Goal: Transaction & Acquisition: Purchase product/service

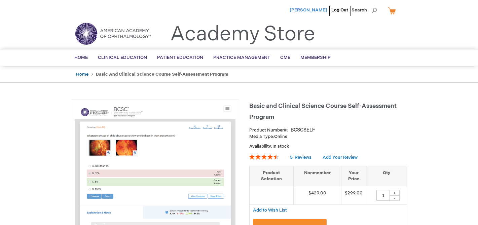
click at [306, 11] on span "[PERSON_NAME]" at bounding box center [308, 9] width 37 height 5
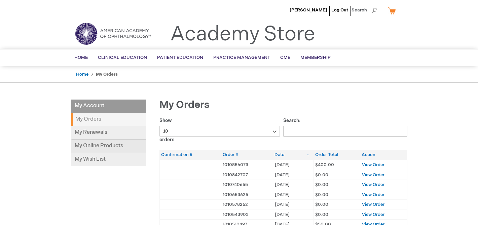
click at [104, 145] on link "My Online Products" at bounding box center [108, 146] width 75 height 13
click at [92, 135] on link "My Renewals" at bounding box center [108, 132] width 75 height 13
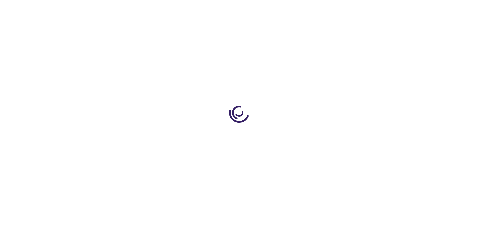
type input "1"
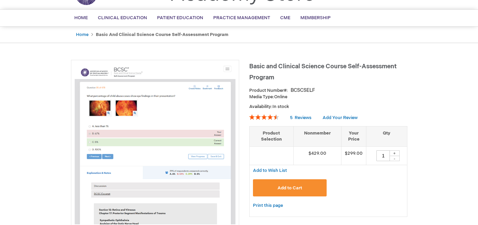
scroll to position [41, 0]
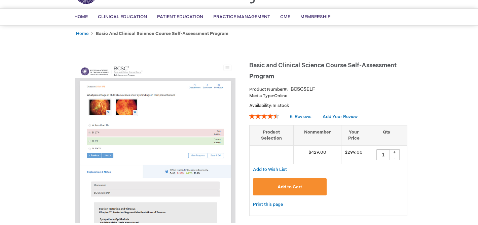
click at [316, 189] on button "Add to Cart" at bounding box center [290, 186] width 74 height 17
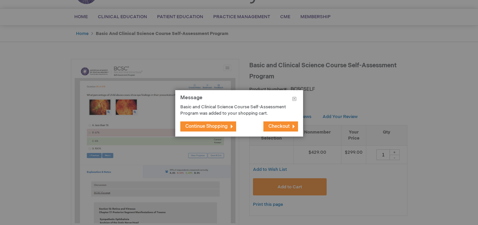
click at [274, 127] on span "Checkout" at bounding box center [278, 126] width 21 height 6
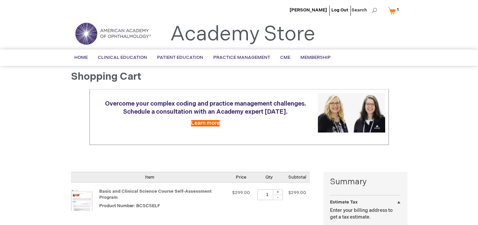
scroll to position [39, 0]
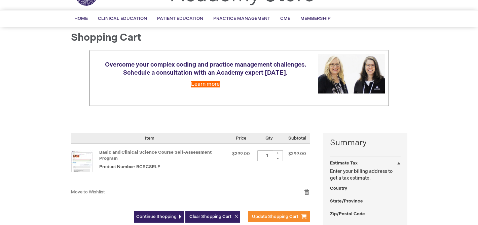
select select "US"
select select "49"
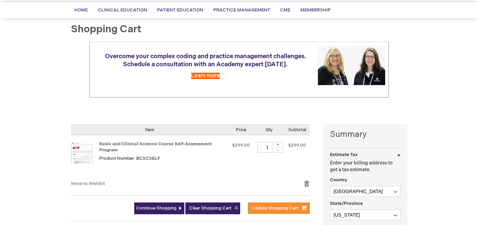
scroll to position [56, 0]
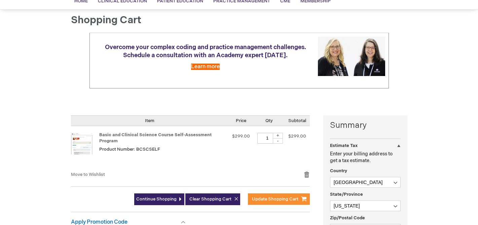
click at [0, 168] on div at bounding box center [0, 168] width 0 height 0
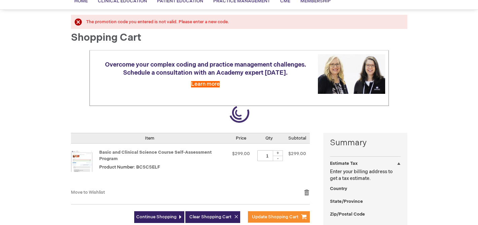
select select "US"
select select "49"
click at [0, 168] on div at bounding box center [0, 168] width 0 height 0
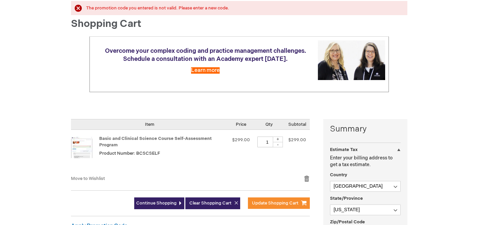
scroll to position [77, 0]
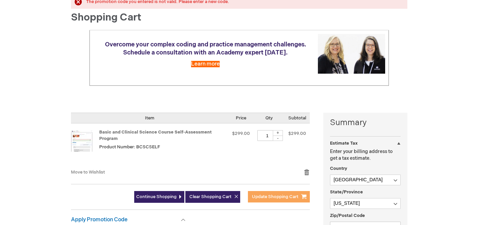
click at [271, 197] on span "Update Shopping Cart" at bounding box center [275, 196] width 46 height 5
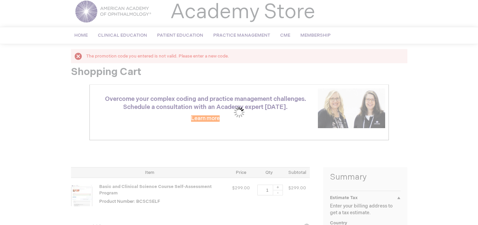
scroll to position [0, 0]
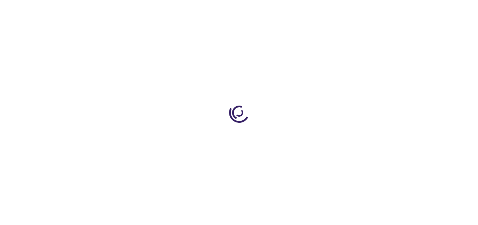
select select "US"
select select "49"
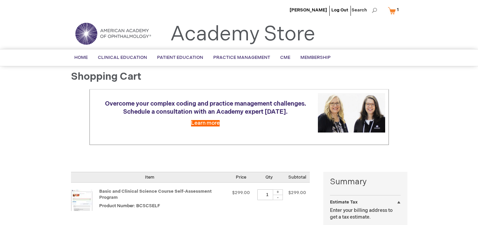
click at [0, 225] on div at bounding box center [0, 225] width 0 height 0
click at [391, 12] on link "My Cart 1 1 items" at bounding box center [394, 11] width 16 height 12
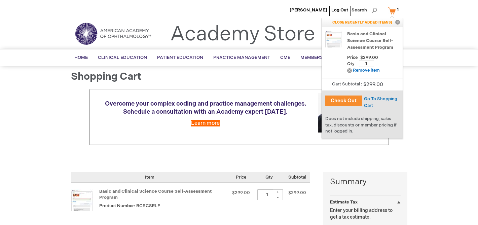
click at [339, 100] on button "Check Out" at bounding box center [343, 101] width 37 height 11
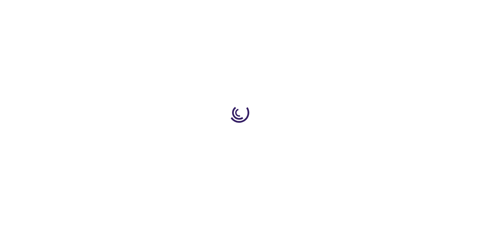
select select "US"
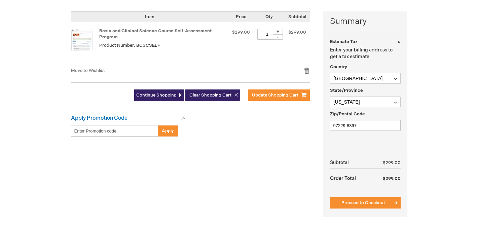
scroll to position [161, 0]
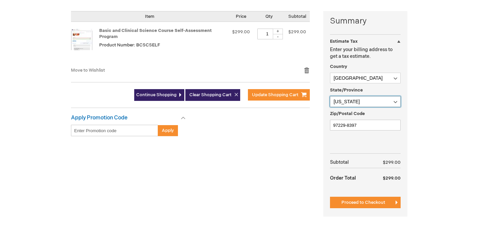
click at [357, 101] on select "Please select a region, state or province. Alabama Alaska American Samoa Arizon…" at bounding box center [365, 101] width 71 height 11
select select "18"
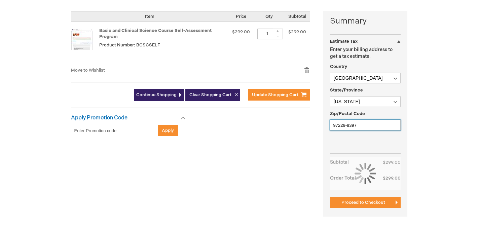
click at [364, 126] on input "97229-8397" at bounding box center [365, 125] width 71 height 11
type input "9"
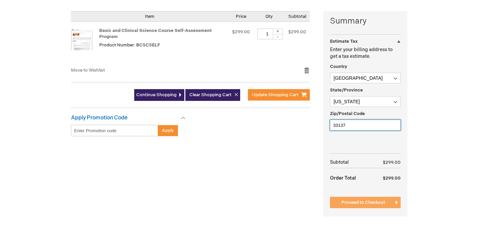
type input "33137"
click at [365, 205] on button "Proceed to Checkout" at bounding box center [365, 202] width 71 height 11
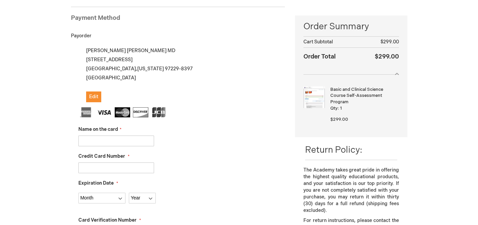
click at [232, 93] on div "[PERSON_NAME] MD [STREET_ADDRESS][PERSON_NAME][US_STATE] Edit" at bounding box center [181, 74] width 207 height 56
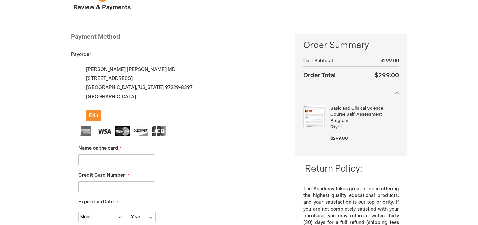
scroll to position [77, 0]
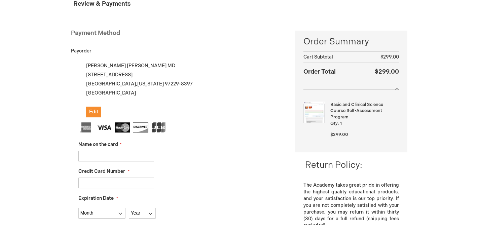
click at [133, 159] on input "Name on the card" at bounding box center [116, 156] width 76 height 11
type input "[PERSON_NAME]"
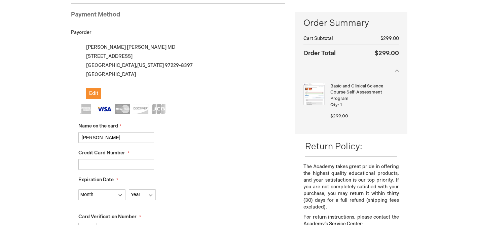
scroll to position [103, 0]
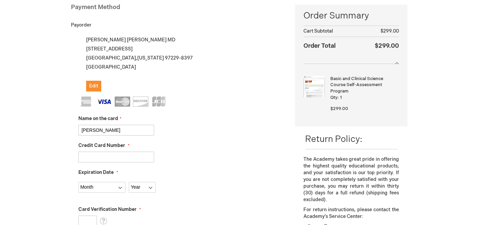
type input "[CREDIT_CARD_NUMBER]"
click at [112, 187] on select "Month [DATE] - [DATE] - [DATE] - [DATE] - [DATE] - [DATE] - [DATE] - [DATE] - […" at bounding box center [101, 187] width 47 height 11
select select "5"
click at [138, 187] on select "Year [DATE] 2026 2027 2028 2029 2030 2031 2032 2033 2034 2035" at bounding box center [142, 187] width 27 height 11
select select "2030"
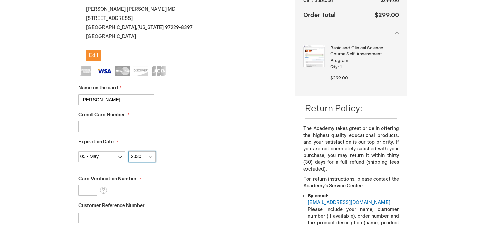
scroll to position [140, 0]
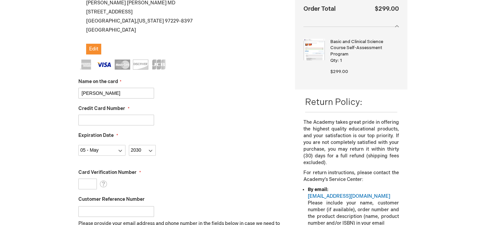
click at [83, 187] on input "Card Verification Number" at bounding box center [87, 184] width 18 height 11
type input "900"
click at [164, 192] on fieldset "Name on the card [PERSON_NAME] Credit Card Number [CREDIT_CARD_NUMBER] Expirati…" at bounding box center [181, 179] width 207 height 238
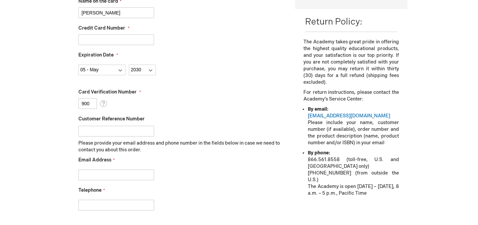
scroll to position [221, 0]
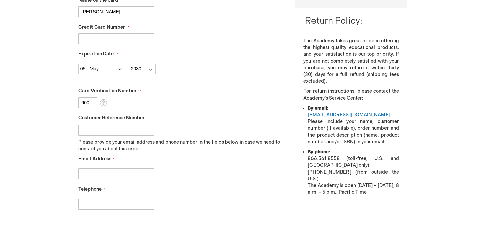
click at [139, 175] on input "Email Address" at bounding box center [116, 173] width 76 height 11
type input "[PERSON_NAME][EMAIL_ADDRESS][PERSON_NAME][DOMAIN_NAME]"
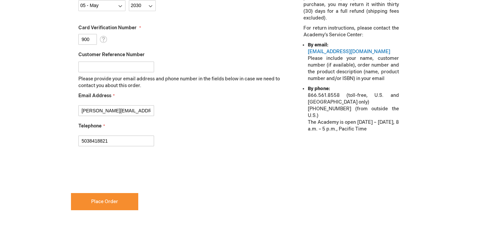
scroll to position [289, 0]
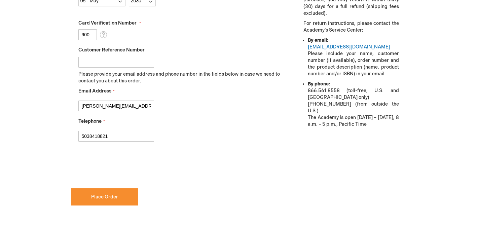
type input "5038418821"
checkbox input "true"
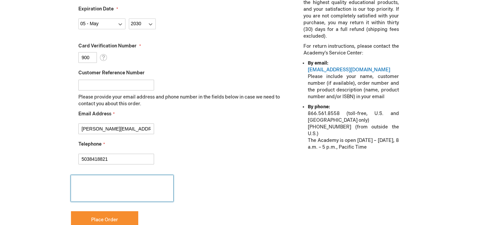
scroll to position [280, 0]
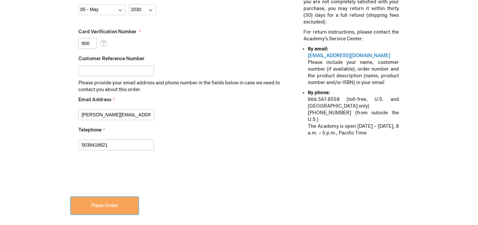
click at [111, 208] on span "Place Order" at bounding box center [104, 206] width 27 height 6
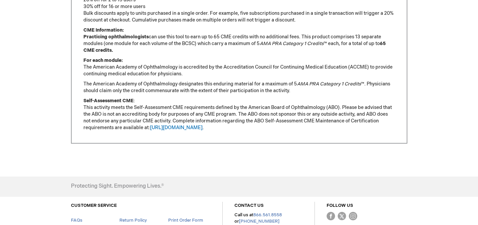
scroll to position [636, 0]
